Goal: Task Accomplishment & Management: Use online tool/utility

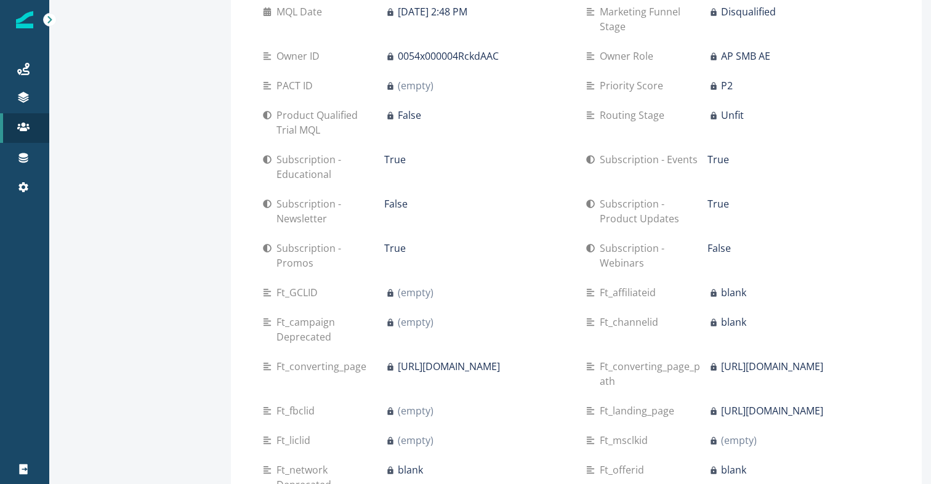
scroll to position [1192, 0]
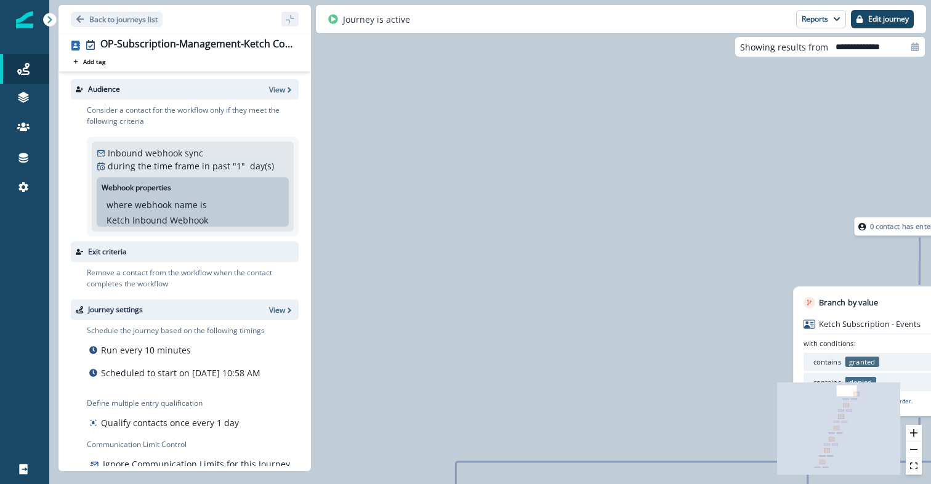
click at [132, 28] on div "Back to journeys list" at bounding box center [185, 19] width 252 height 28
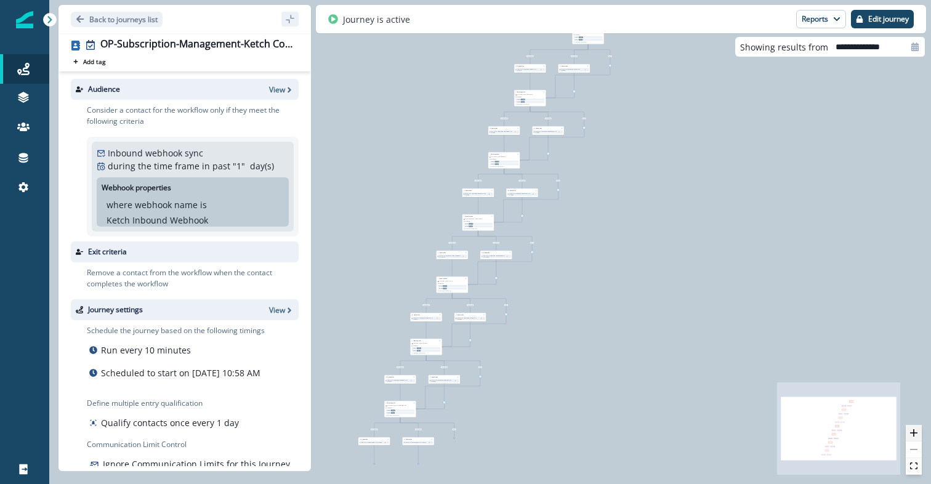
click at [918, 429] on button "zoom in" at bounding box center [914, 433] width 16 height 17
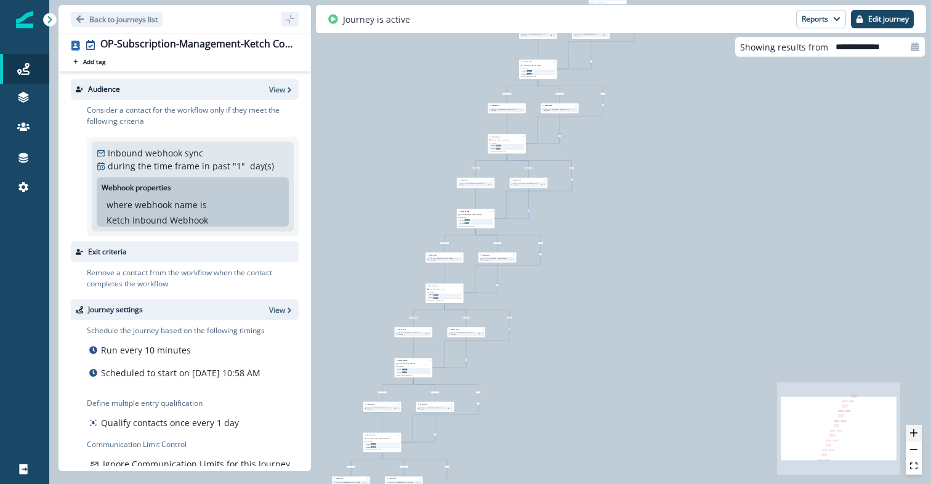
click at [918, 429] on button "zoom in" at bounding box center [914, 433] width 16 height 17
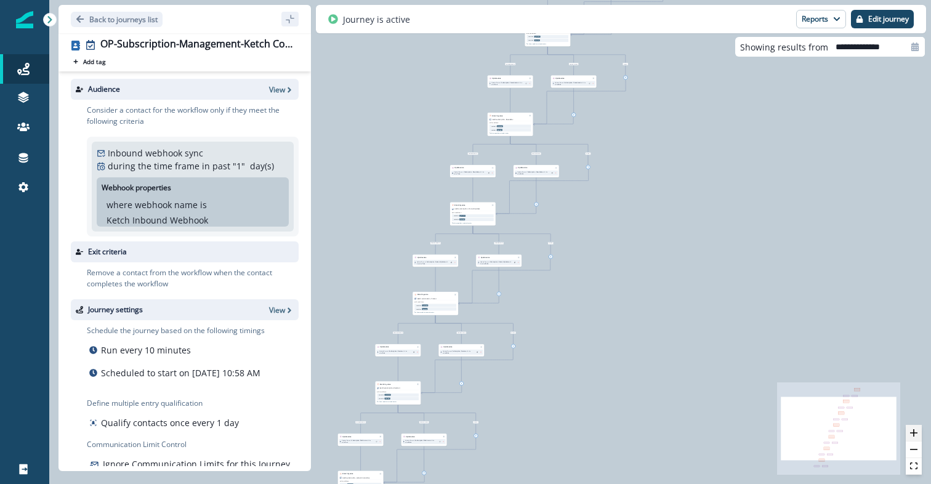
click at [918, 429] on button "zoom in" at bounding box center [914, 433] width 16 height 17
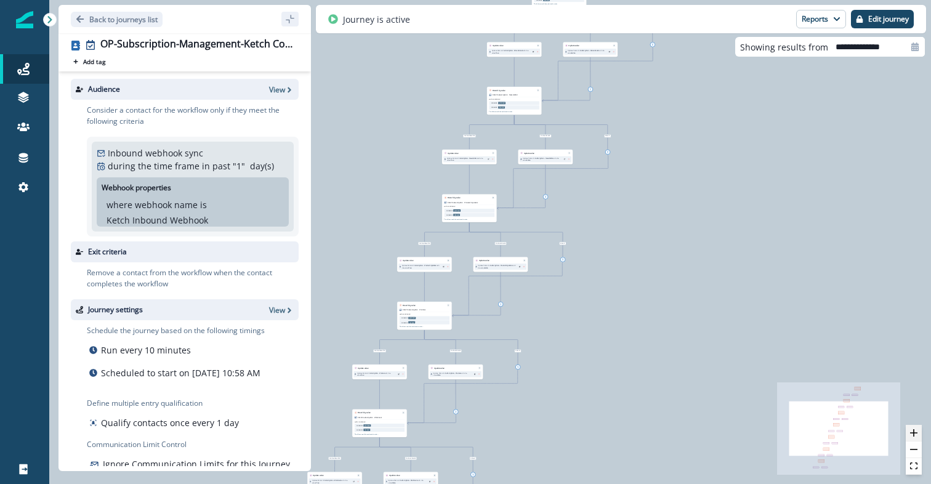
click at [918, 429] on button "zoom in" at bounding box center [914, 433] width 16 height 17
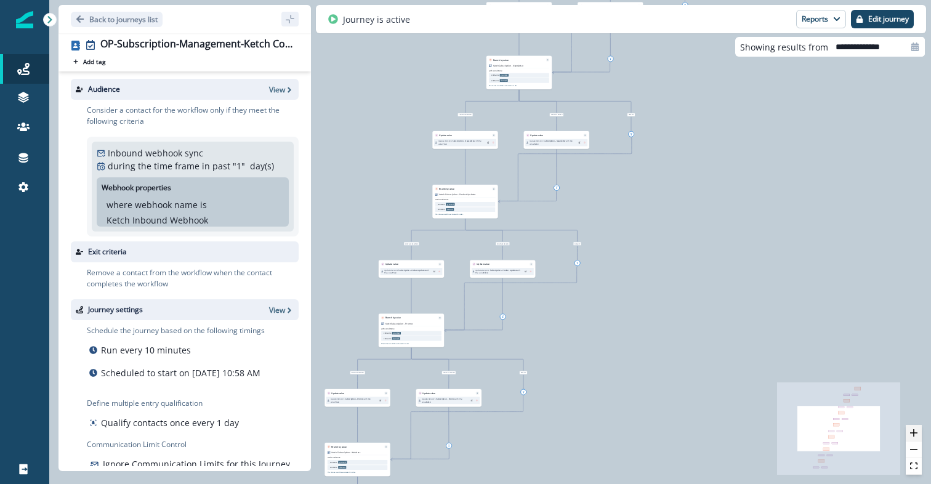
click at [918, 429] on button "zoom in" at bounding box center [914, 433] width 16 height 17
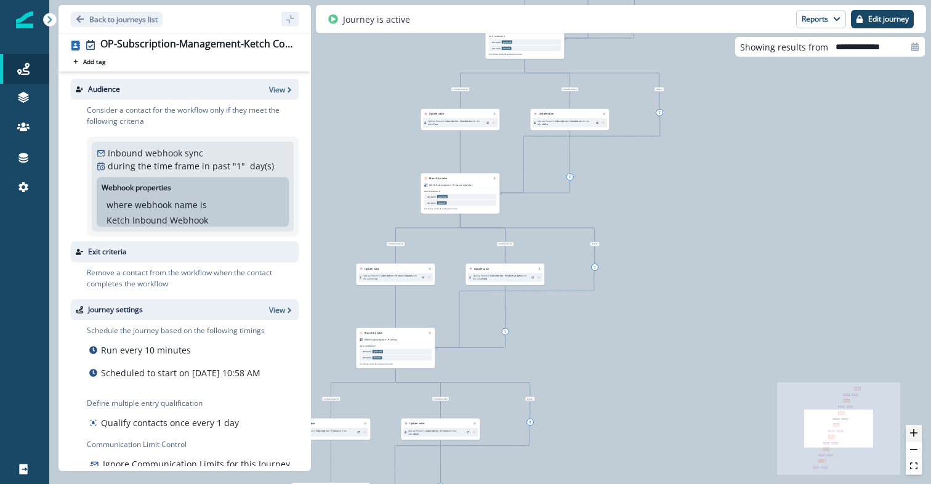
click at [918, 429] on button "zoom in" at bounding box center [914, 433] width 16 height 17
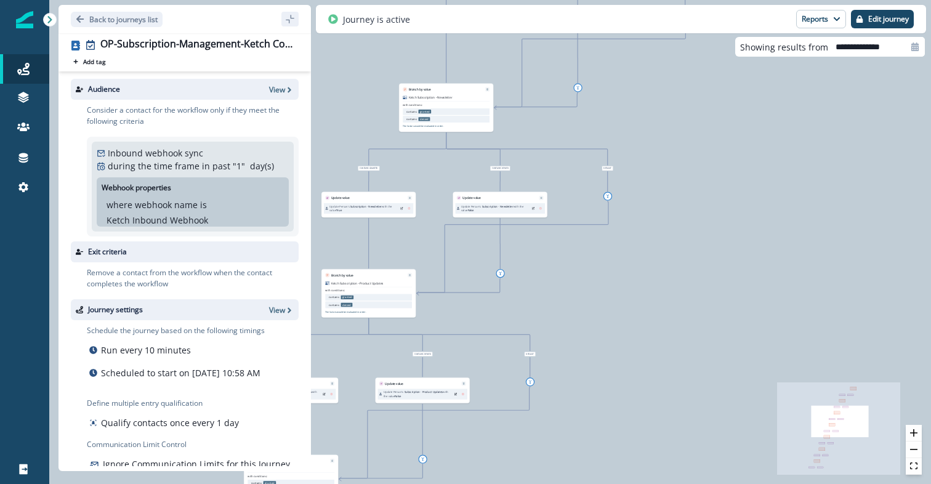
drag, startPoint x: 721, startPoint y: 252, endPoint x: 573, endPoint y: 426, distance: 228.0
click at [574, 425] on div "1 contact has entered the journey Branch by value Ketch Subscription - Events w…" at bounding box center [490, 242] width 882 height 484
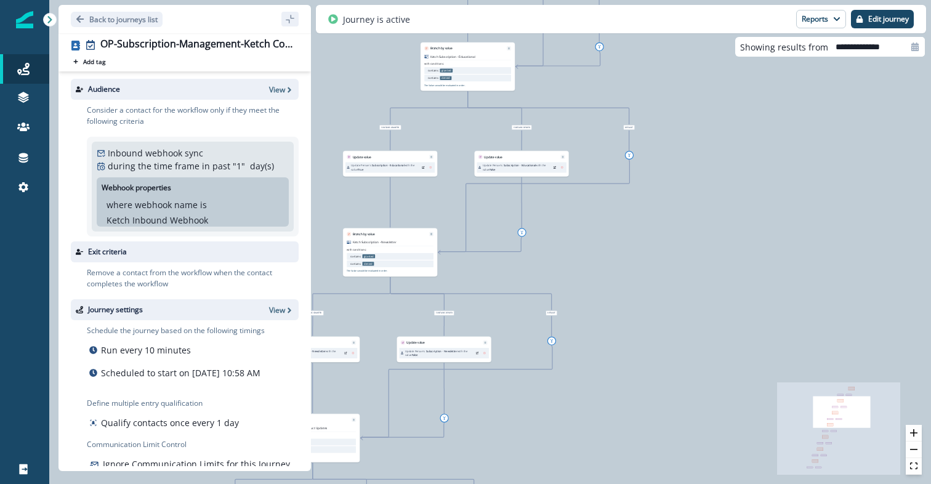
drag, startPoint x: 629, startPoint y: 234, endPoint x: 647, endPoint y: 410, distance: 176.4
click at [648, 409] on div "1 contact has entered the journey Branch by value Ketch Subscription - Events w…" at bounding box center [490, 242] width 882 height 484
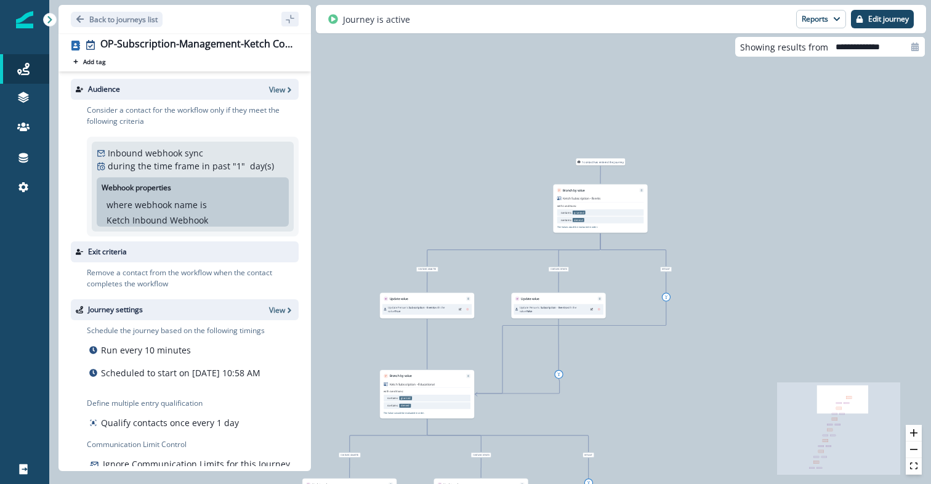
drag, startPoint x: 709, startPoint y: 211, endPoint x: 648, endPoint y: 421, distance: 218.2
click at [648, 421] on div "1 contact has entered the journey Branch by value Ketch Subscription - Events w…" at bounding box center [490, 242] width 882 height 484
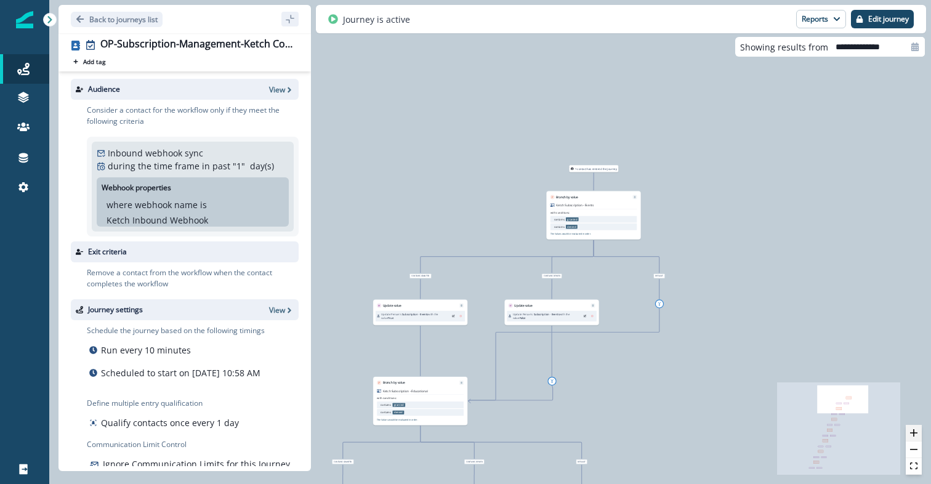
click at [917, 433] on icon "zoom in" at bounding box center [913, 432] width 7 height 7
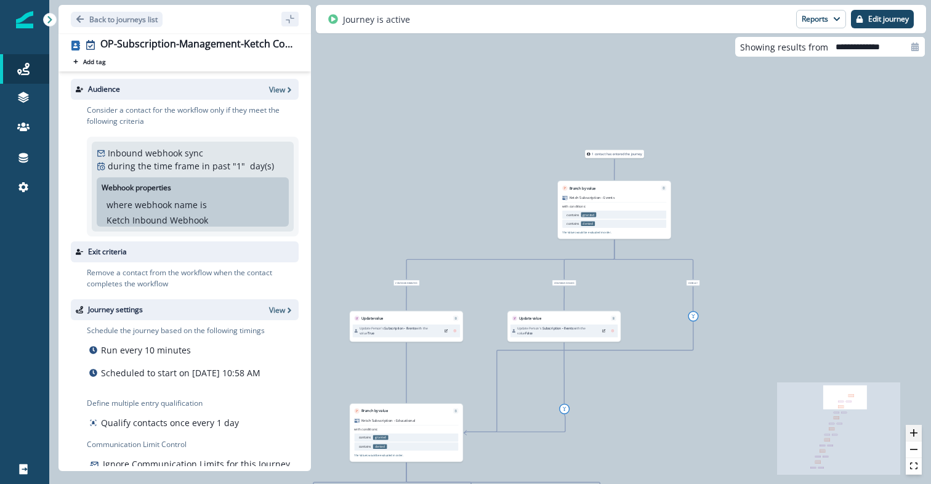
click at [917, 433] on icon "zoom in" at bounding box center [913, 432] width 7 height 7
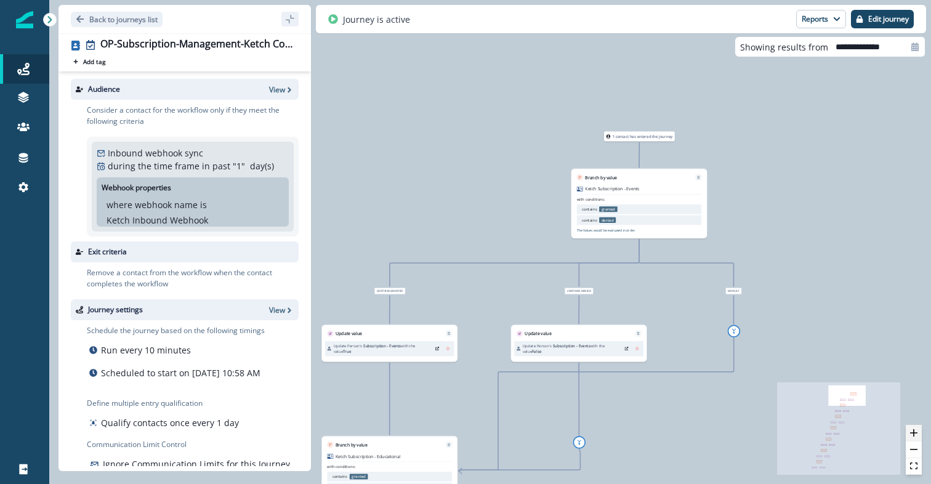
click at [917, 433] on icon "zoom in" at bounding box center [913, 432] width 7 height 7
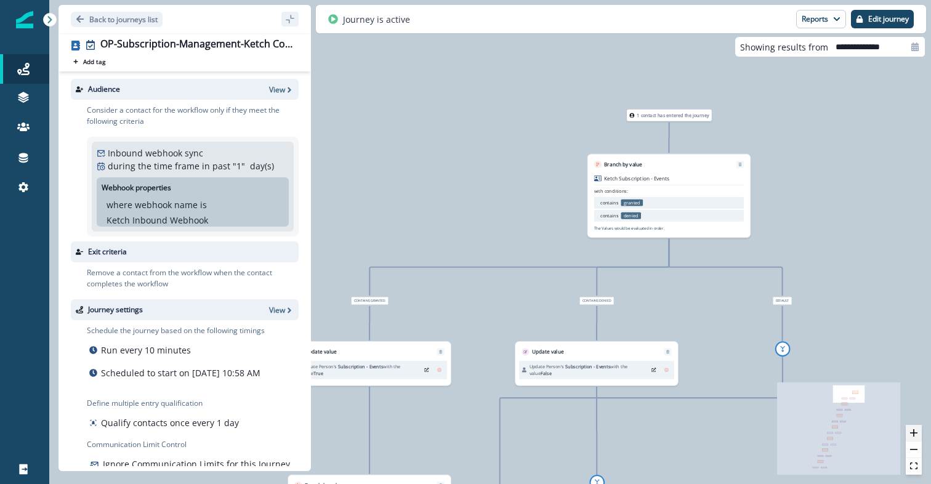
click at [917, 433] on icon "zoom in" at bounding box center [913, 432] width 7 height 7
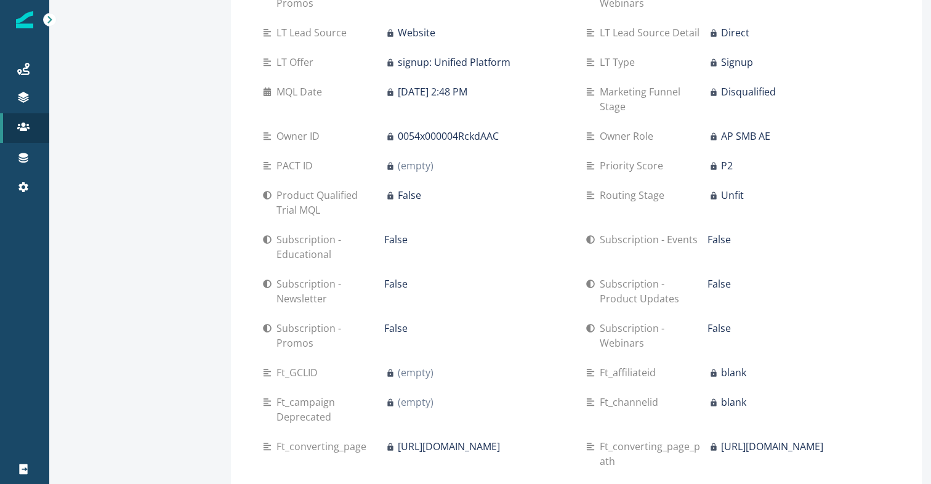
scroll to position [1108, 0]
